Goal: Task Accomplishment & Management: Use online tool/utility

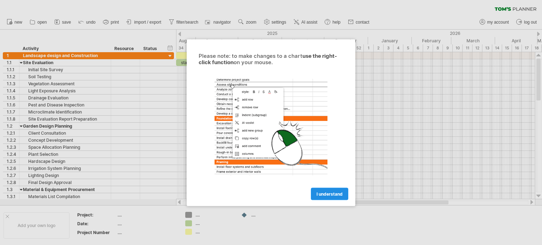
click at [333, 195] on span "I understand" at bounding box center [330, 193] width 26 height 5
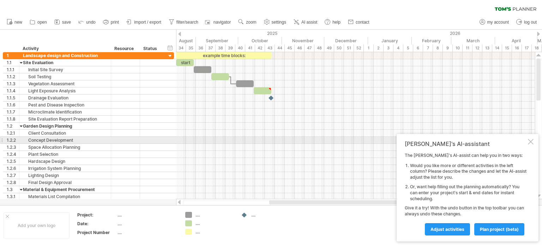
click at [530, 139] on div at bounding box center [531, 142] width 6 height 6
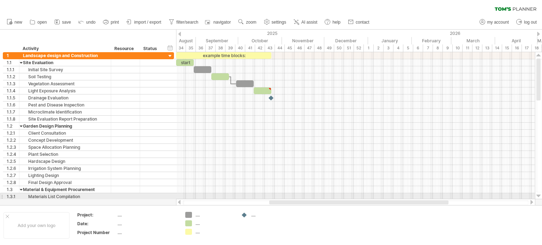
click at [538, 195] on div at bounding box center [538, 196] width 5 height 6
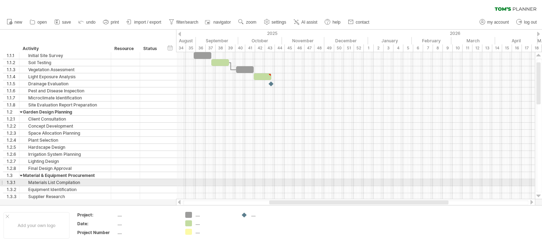
click at [538, 195] on div at bounding box center [538, 196] width 5 height 6
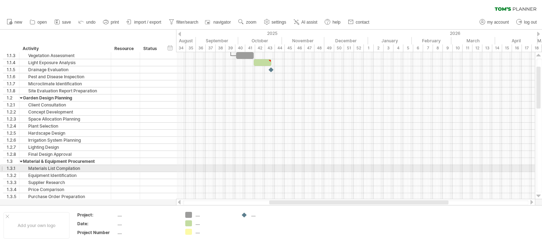
click at [538, 195] on div at bounding box center [538, 196] width 5 height 6
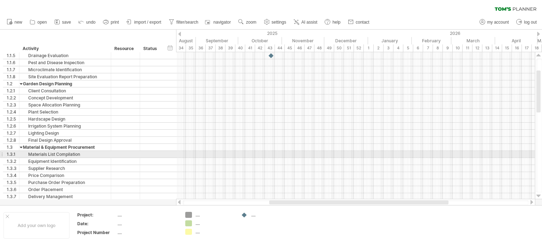
click at [538, 195] on div at bounding box center [538, 196] width 5 height 6
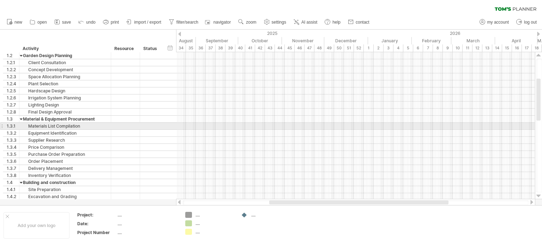
click at [538, 195] on div at bounding box center [538, 196] width 5 height 6
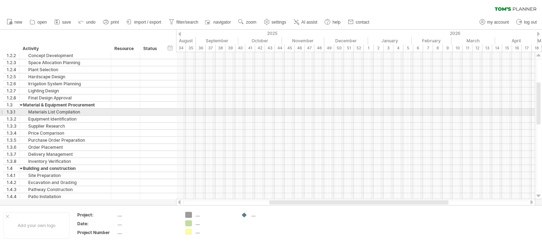
click at [538, 195] on div at bounding box center [538, 196] width 5 height 6
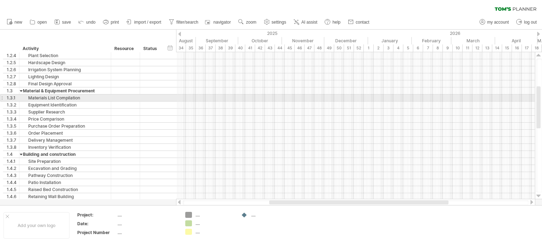
click at [538, 195] on div at bounding box center [538, 196] width 5 height 6
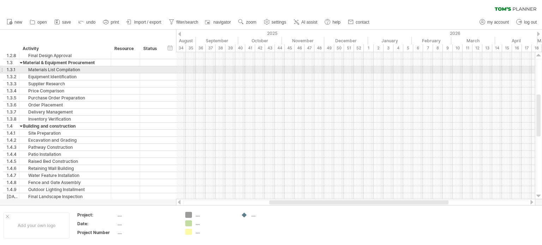
click at [538, 195] on div at bounding box center [538, 196] width 5 height 6
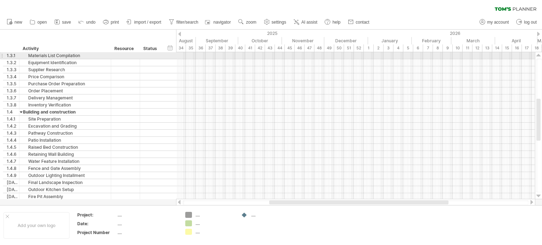
click at [538, 195] on div at bounding box center [538, 196] width 5 height 6
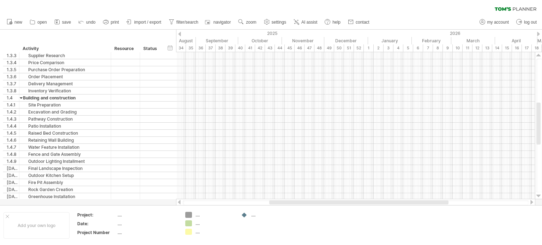
click at [538, 195] on div at bounding box center [538, 196] width 5 height 6
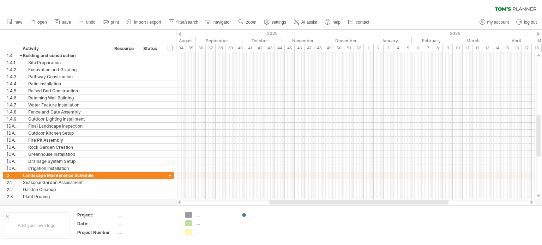
click at [538, 195] on div at bounding box center [538, 196] width 5 height 6
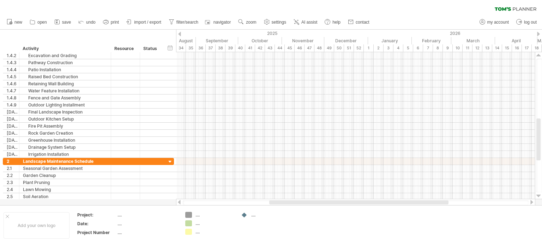
click at [538, 195] on div at bounding box center [538, 196] width 5 height 6
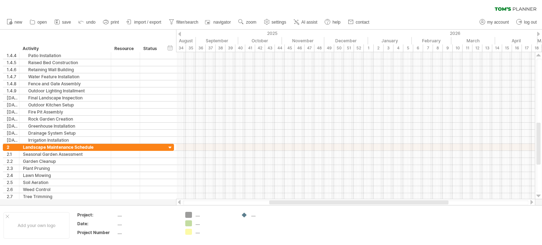
click at [538, 195] on div at bounding box center [538, 196] width 5 height 6
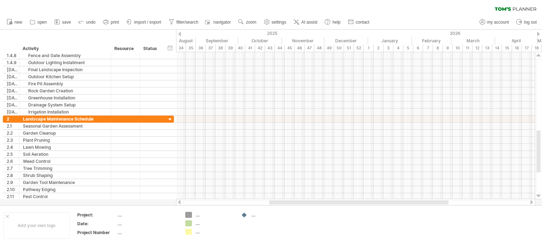
click at [538, 195] on div at bounding box center [538, 196] width 5 height 6
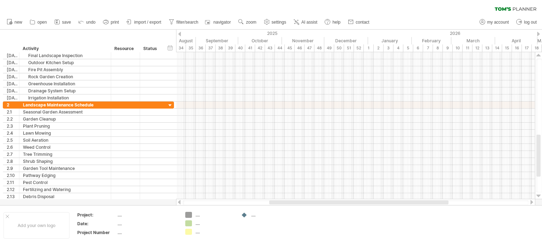
click at [538, 195] on div at bounding box center [538, 196] width 5 height 6
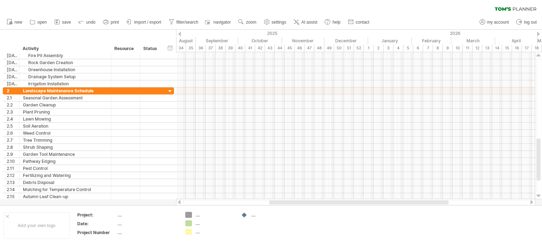
click at [538, 195] on div at bounding box center [538, 196] width 5 height 6
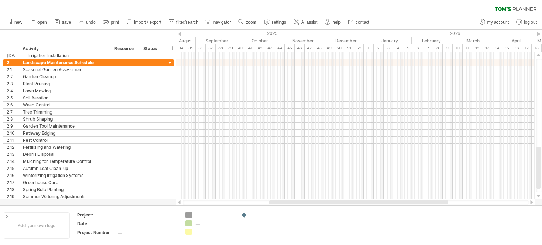
click at [538, 195] on div at bounding box center [538, 196] width 5 height 6
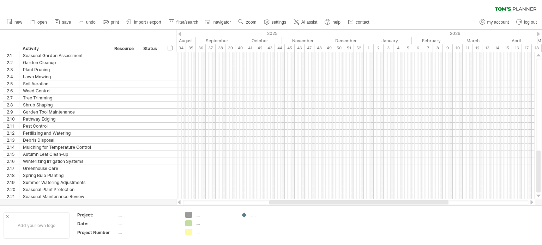
click at [538, 195] on div at bounding box center [538, 196] width 5 height 6
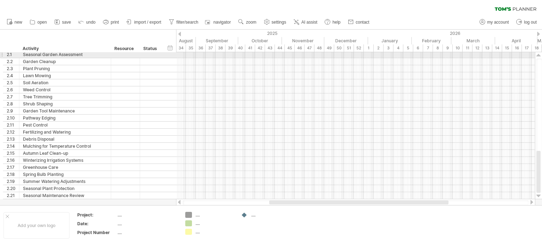
click at [540, 54] on div at bounding box center [538, 56] width 5 height 6
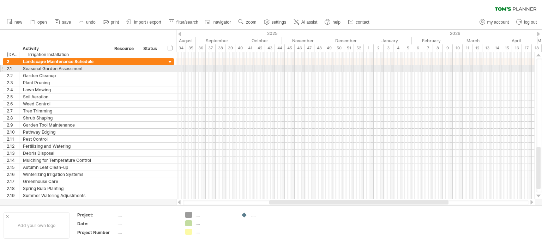
click at [540, 54] on div at bounding box center [538, 56] width 5 height 6
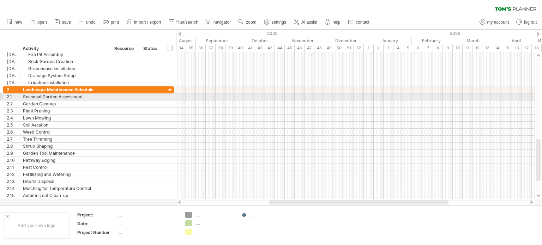
click at [540, 54] on div at bounding box center [538, 56] width 5 height 6
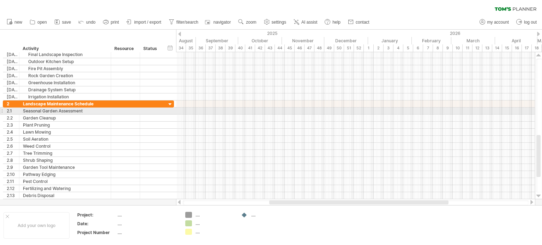
click at [540, 54] on div at bounding box center [538, 56] width 5 height 6
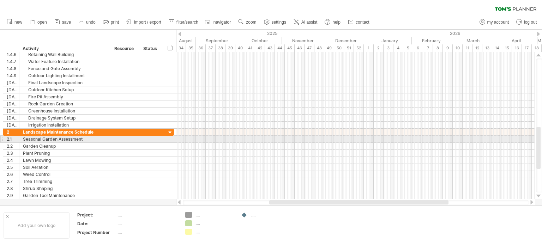
click at [540, 54] on div at bounding box center [538, 56] width 5 height 6
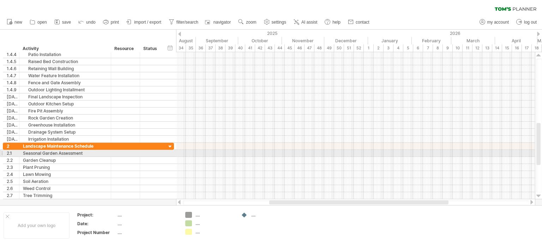
click at [540, 54] on div at bounding box center [538, 56] width 5 height 6
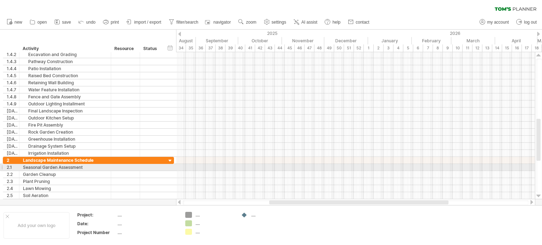
click at [540, 54] on div at bounding box center [538, 56] width 5 height 6
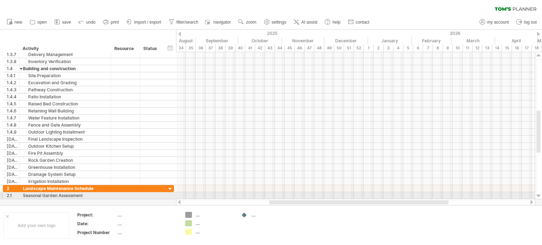
click at [540, 54] on div at bounding box center [538, 56] width 5 height 6
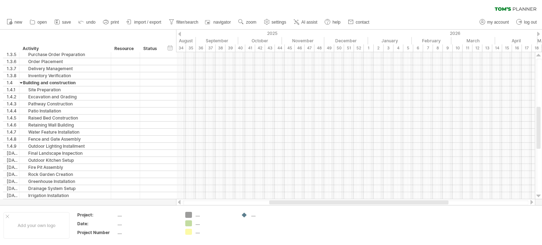
click at [540, 54] on div at bounding box center [538, 56] width 5 height 6
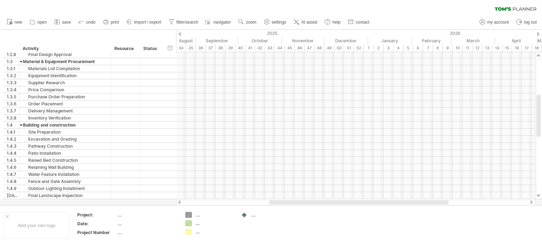
click at [540, 54] on div at bounding box center [538, 56] width 5 height 6
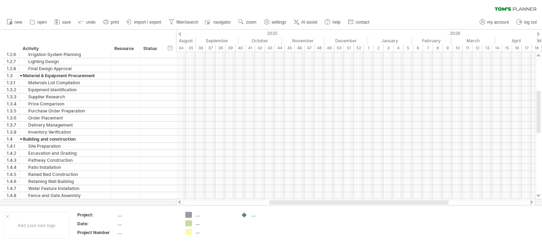
click at [540, 54] on div at bounding box center [538, 56] width 5 height 6
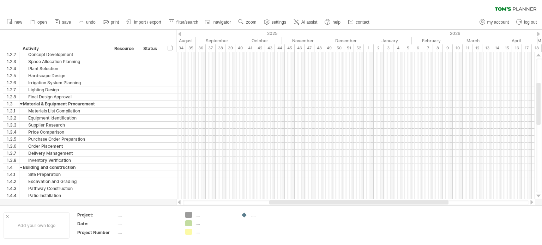
click at [540, 54] on div at bounding box center [538, 56] width 5 height 6
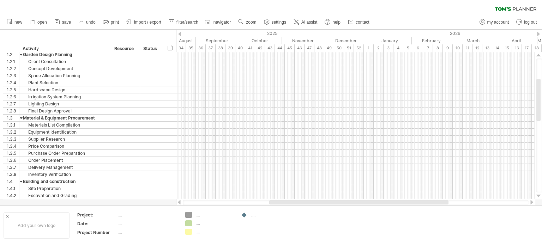
click at [540, 54] on div at bounding box center [538, 56] width 5 height 6
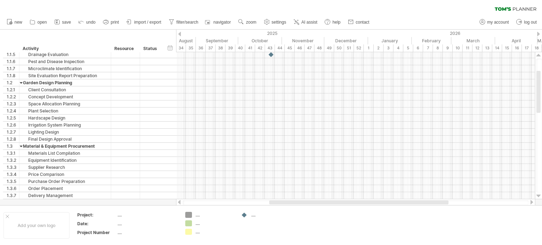
click at [540, 54] on div at bounding box center [538, 56] width 5 height 6
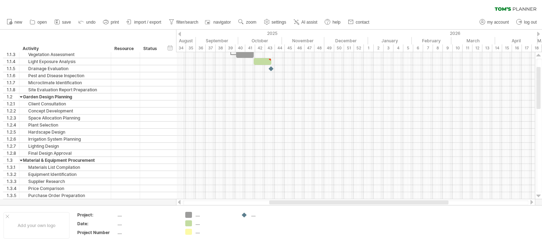
click at [540, 54] on div at bounding box center [538, 56] width 5 height 6
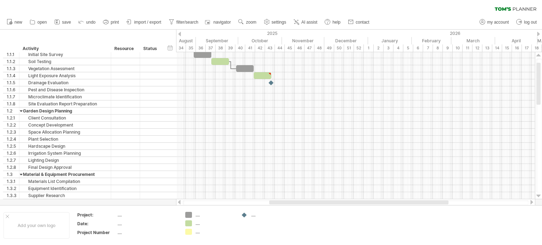
click at [540, 54] on div at bounding box center [538, 56] width 5 height 6
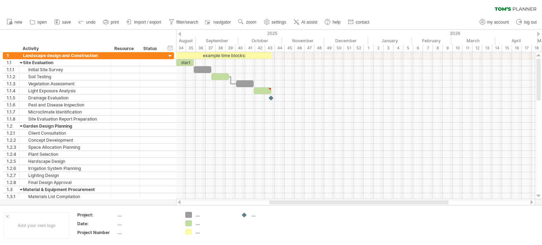
click at [540, 54] on div at bounding box center [538, 56] width 5 height 6
click at [66, 20] on span "save" at bounding box center [66, 22] width 9 height 5
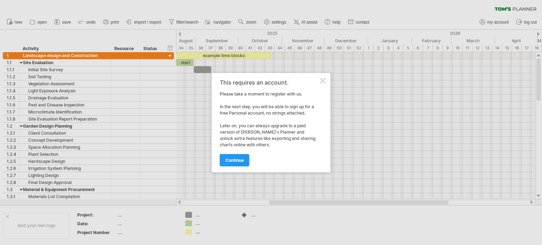
click at [326, 81] on div "This requires an account. Please take a moment to register with us. In the next…" at bounding box center [271, 123] width 119 height 100
click at [323, 79] on div at bounding box center [323, 81] width 6 height 6
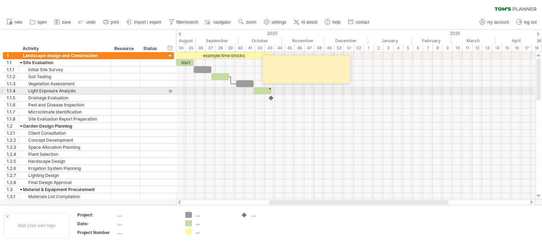
type textarea "**********"
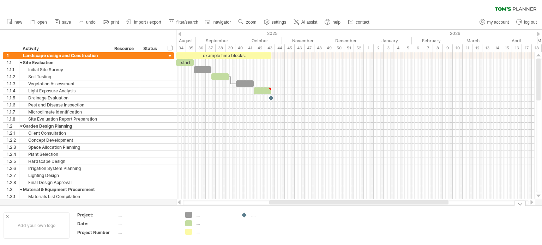
click at [198, 217] on div "...." at bounding box center [214, 215] width 38 height 6
click at [68, 22] on span "save" at bounding box center [66, 22] width 9 height 5
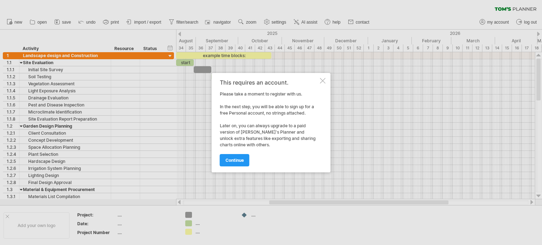
click at [323, 80] on div at bounding box center [323, 81] width 6 height 6
